Goal: Information Seeking & Learning: Check status

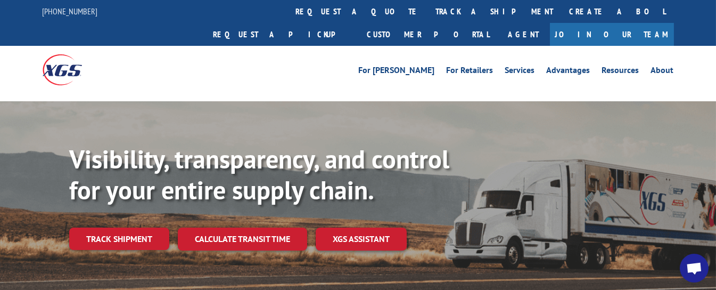
click at [428, 13] on link "track a shipment" at bounding box center [495, 11] width 134 height 23
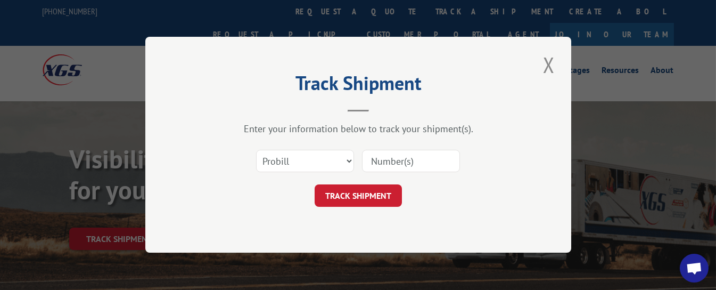
click at [390, 166] on input at bounding box center [411, 161] width 98 height 22
type input "17270966"
click button "TRACK SHIPMENT" at bounding box center [358, 196] width 87 height 22
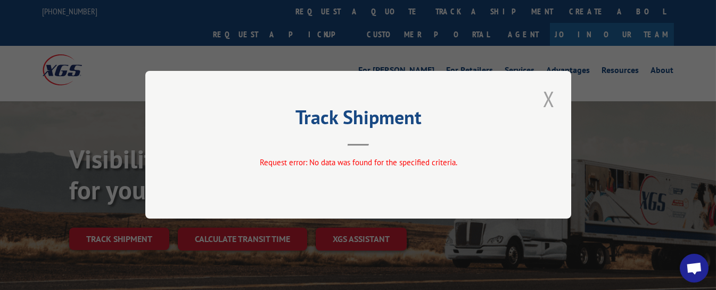
click at [554, 100] on button "Close modal" at bounding box center [549, 98] width 18 height 29
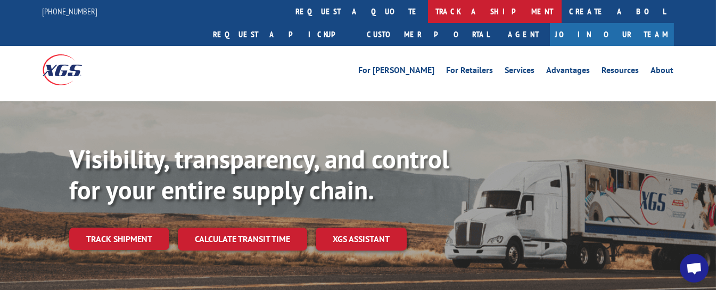
click at [428, 11] on link "track a shipment" at bounding box center [495, 11] width 134 height 23
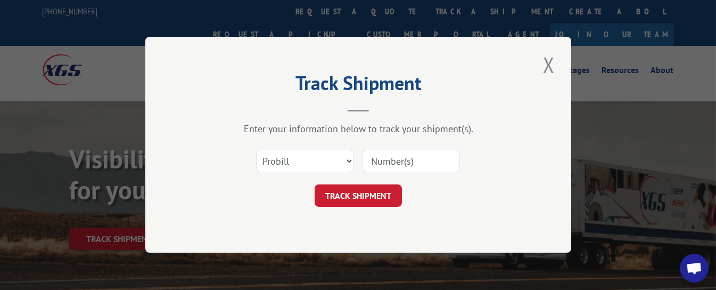
click at [386, 158] on input at bounding box center [411, 161] width 98 height 22
type input "17270966"
click button "TRACK SHIPMENT" at bounding box center [358, 196] width 87 height 22
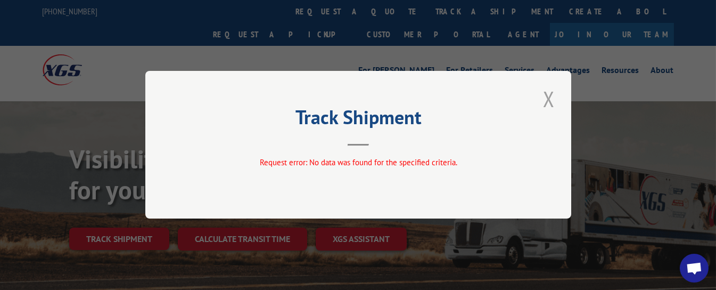
click at [553, 103] on button "Close modal" at bounding box center [549, 98] width 18 height 29
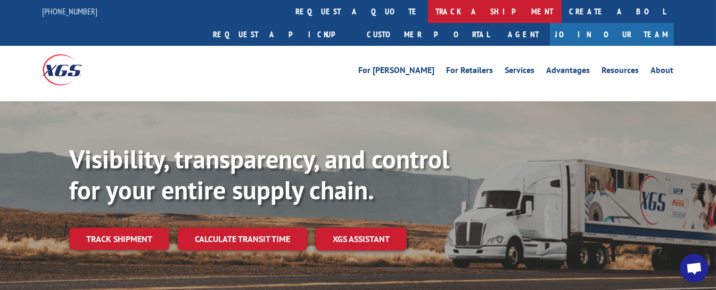
click at [428, 9] on link "track a shipment" at bounding box center [495, 11] width 134 height 23
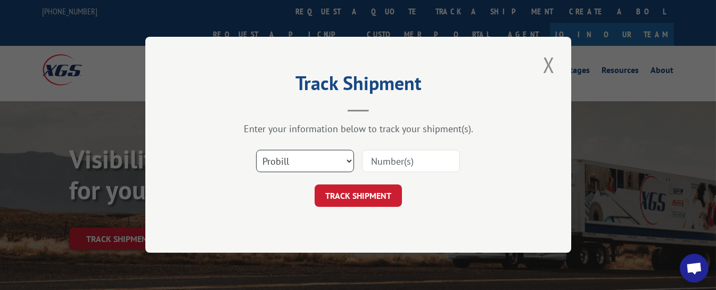
click at [338, 159] on select "Select category... Probill BOL PO" at bounding box center [305, 161] width 98 height 22
select select "bol"
click at [256, 150] on select "Select category... Probill BOL PO" at bounding box center [305, 161] width 98 height 22
click at [391, 162] on input at bounding box center [411, 161] width 98 height 22
type input "54388401"
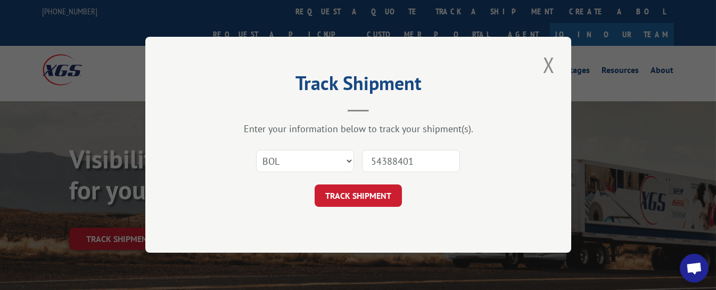
click button "TRACK SHIPMENT" at bounding box center [358, 196] width 87 height 22
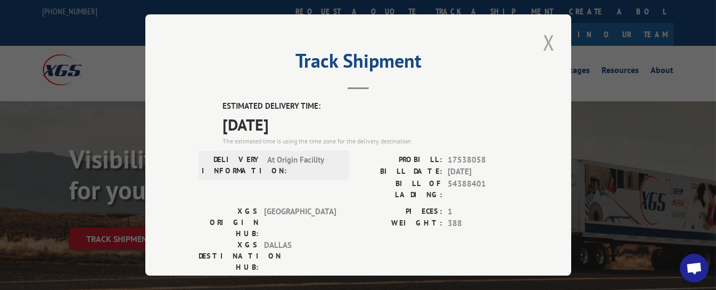
click at [544, 35] on button "Close modal" at bounding box center [549, 42] width 18 height 29
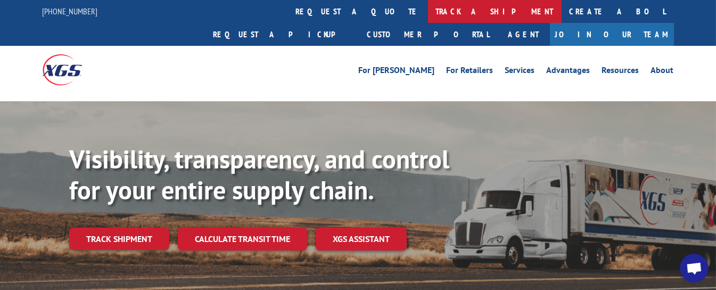
click at [428, 8] on link "track a shipment" at bounding box center [495, 11] width 134 height 23
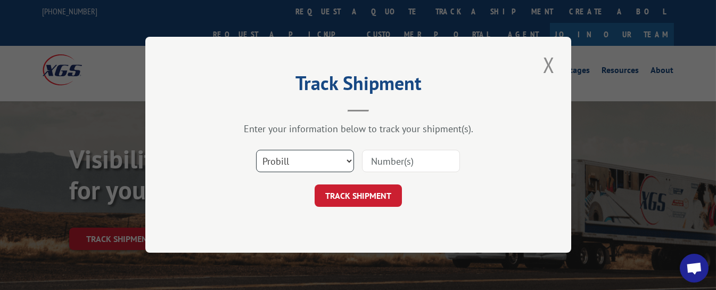
click at [309, 160] on select "Select category... Probill BOL PO" at bounding box center [305, 161] width 98 height 22
select select "bol"
click at [256, 150] on select "Select category... Probill BOL PO" at bounding box center [305, 161] width 98 height 22
click at [404, 154] on input at bounding box center [411, 161] width 98 height 22
type input "425163"
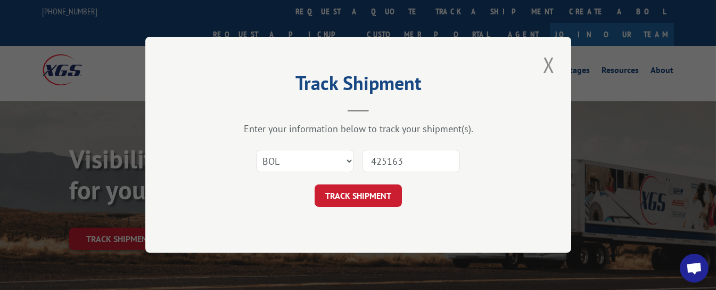
click button "TRACK SHIPMENT" at bounding box center [358, 196] width 87 height 22
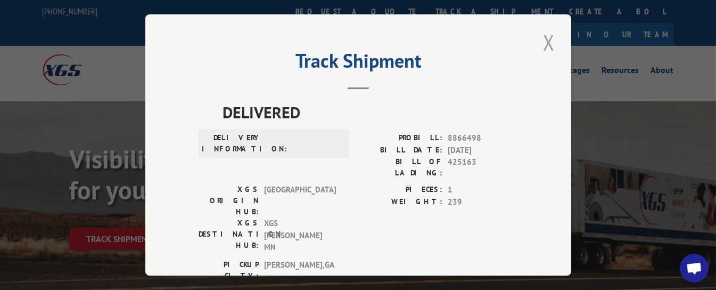
click at [541, 38] on button "Close modal" at bounding box center [549, 42] width 18 height 29
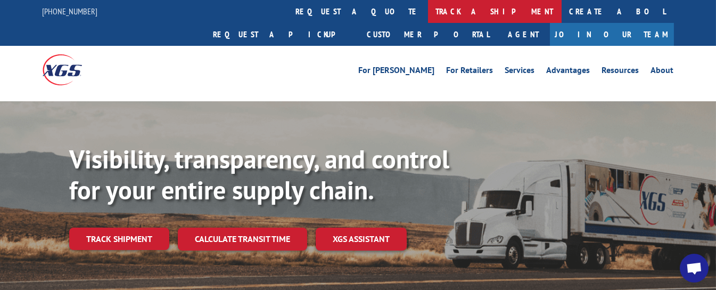
click at [428, 7] on link "track a shipment" at bounding box center [495, 11] width 134 height 23
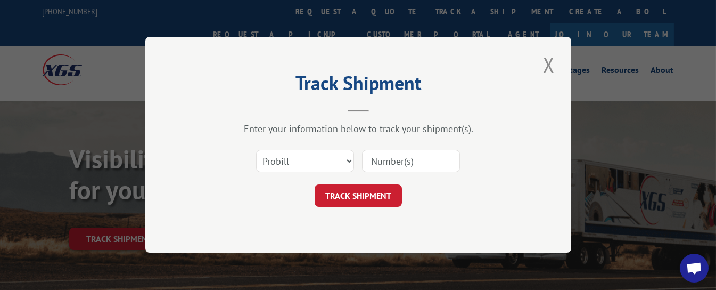
click at [368, 158] on input at bounding box center [411, 161] width 98 height 22
type input "17536490"
click button "TRACK SHIPMENT" at bounding box center [358, 196] width 87 height 22
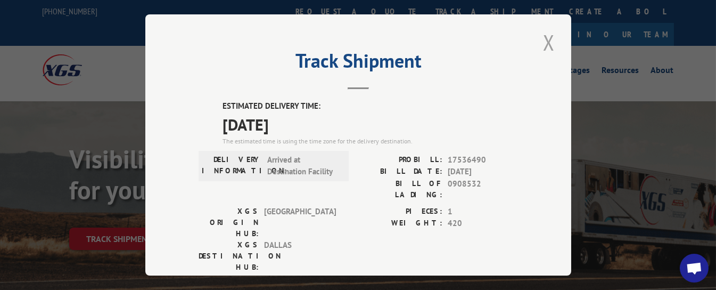
click at [541, 34] on button "Close modal" at bounding box center [549, 42] width 18 height 29
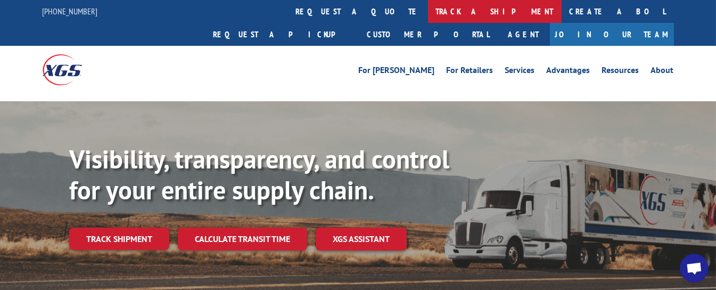
click at [428, 14] on link "track a shipment" at bounding box center [495, 11] width 134 height 23
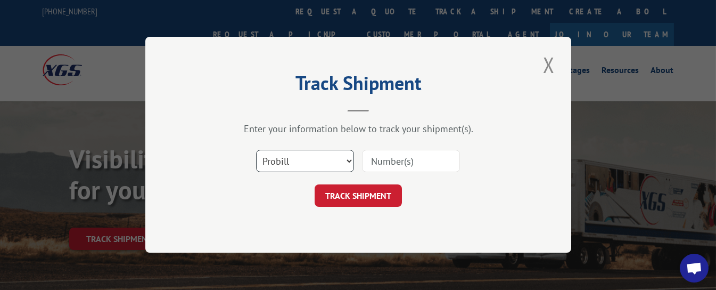
click at [320, 164] on select "Select category... Probill BOL PO" at bounding box center [305, 161] width 98 height 22
select select "bol"
click at [256, 150] on select "Select category... Probill BOL PO" at bounding box center [305, 161] width 98 height 22
click at [413, 161] on input at bounding box center [411, 161] width 98 height 22
type input "426514"
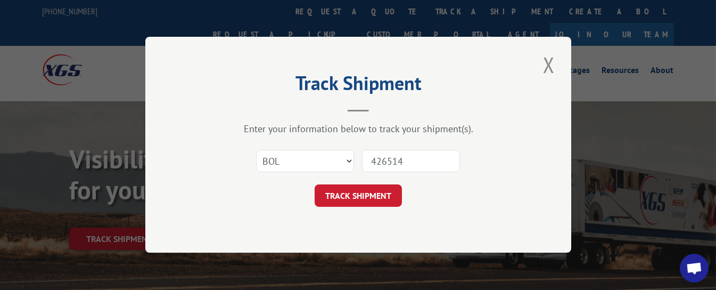
click button "TRACK SHIPMENT" at bounding box center [358, 196] width 87 height 22
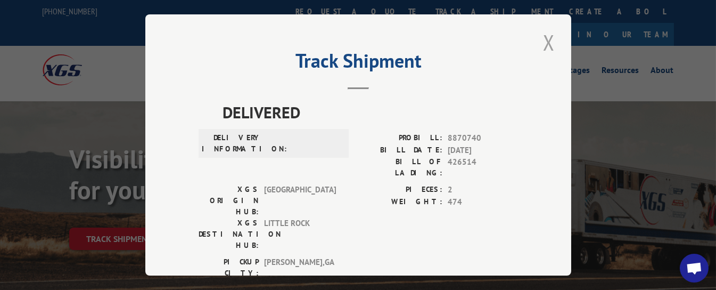
click at [542, 31] on button "Close modal" at bounding box center [549, 42] width 18 height 29
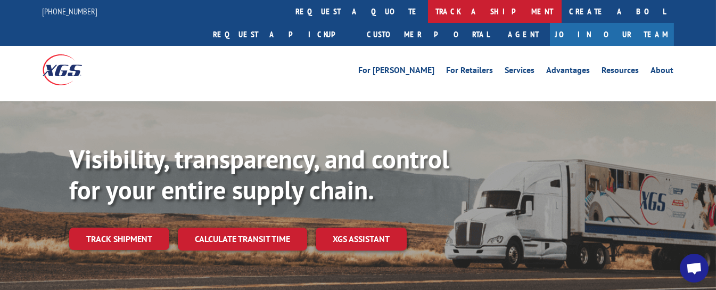
click at [428, 14] on link "track a shipment" at bounding box center [495, 11] width 134 height 23
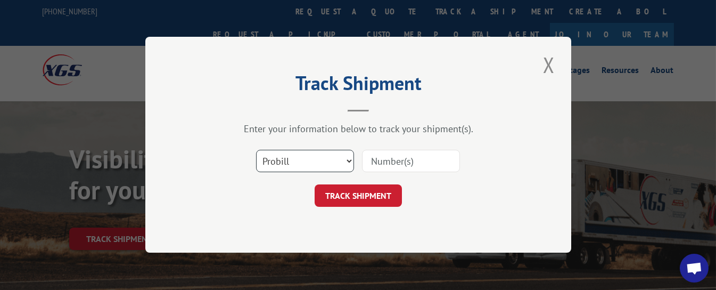
click at [327, 161] on select "Select category... Probill BOL PO" at bounding box center [305, 161] width 98 height 22
select select "bol"
click at [256, 150] on select "Select category... Probill BOL PO" at bounding box center [305, 161] width 98 height 22
click at [392, 161] on input at bounding box center [411, 161] width 98 height 22
type input "54388401"
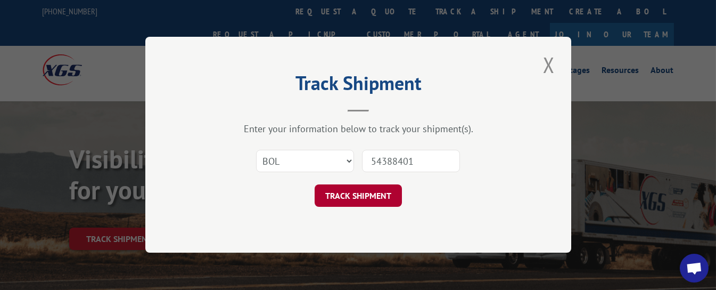
click at [365, 197] on button "TRACK SHIPMENT" at bounding box center [358, 196] width 87 height 22
